Goal: Task Accomplishment & Management: Complete application form

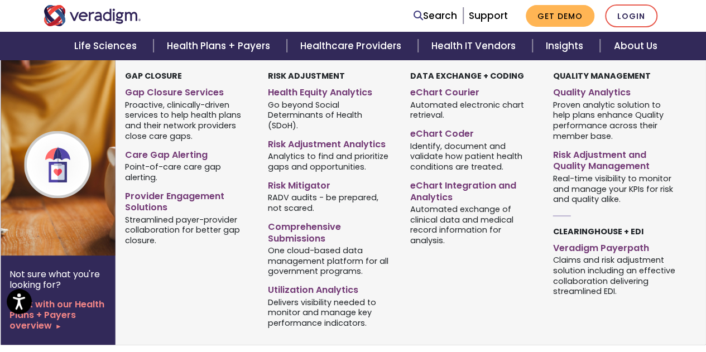
scroll to position [893, 0]
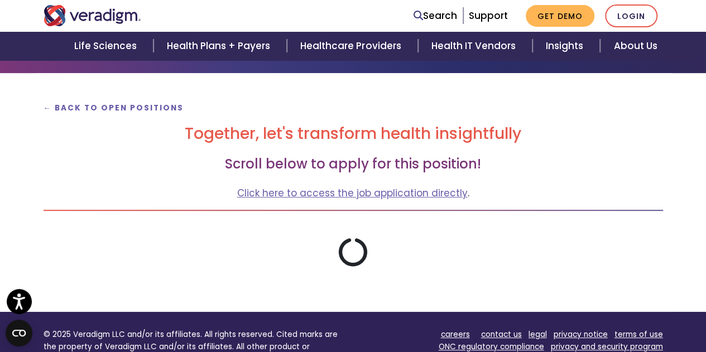
scroll to position [223, 0]
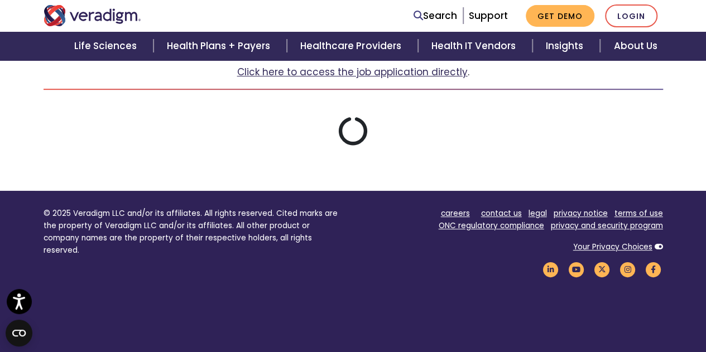
click at [374, 75] on link "Click here to access the job application directly" at bounding box center [352, 71] width 230 height 13
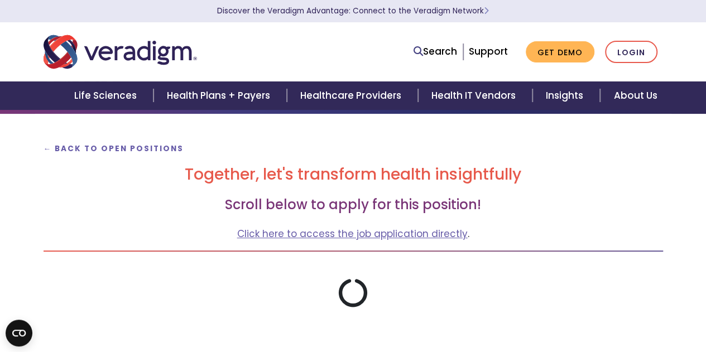
scroll to position [223, 0]
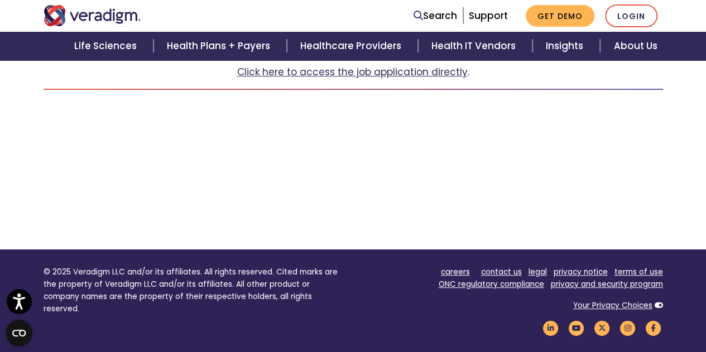
click at [364, 76] on link "Click here to access the job application directly" at bounding box center [352, 71] width 230 height 13
